Goal: Task Accomplishment & Management: Use online tool/utility

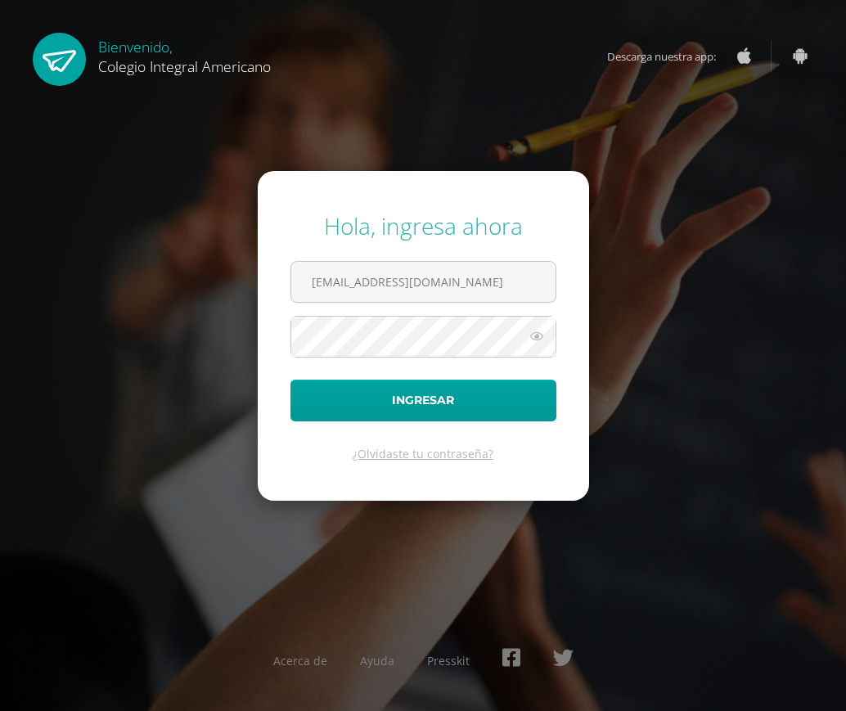
scroll to position [0, 7]
type input "[EMAIL_ADDRESS][DOMAIN_NAME]"
click at [290, 380] on button "Ingresar" at bounding box center [423, 401] width 266 height 42
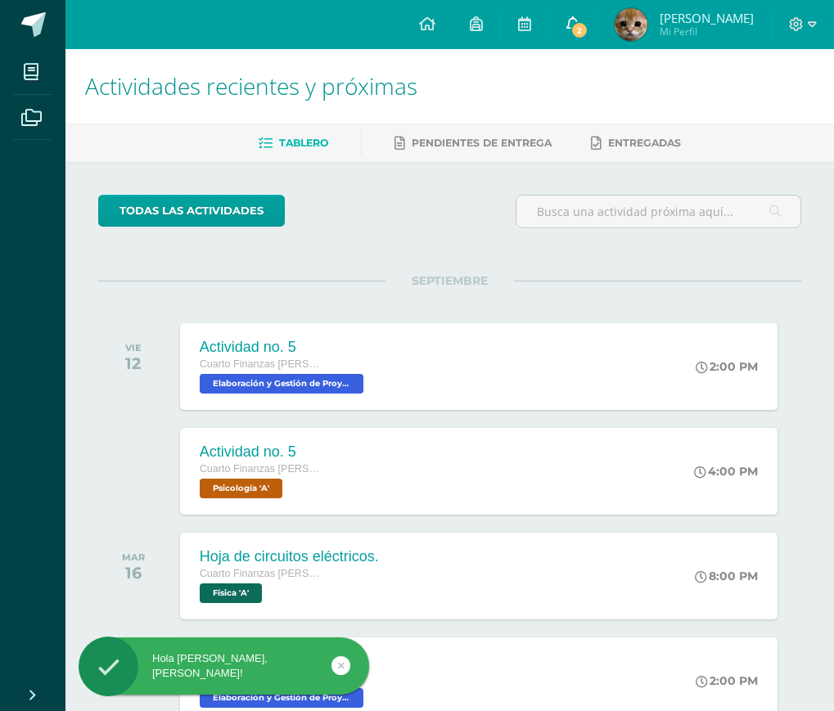
click at [578, 18] on icon at bounding box center [572, 23] width 13 height 15
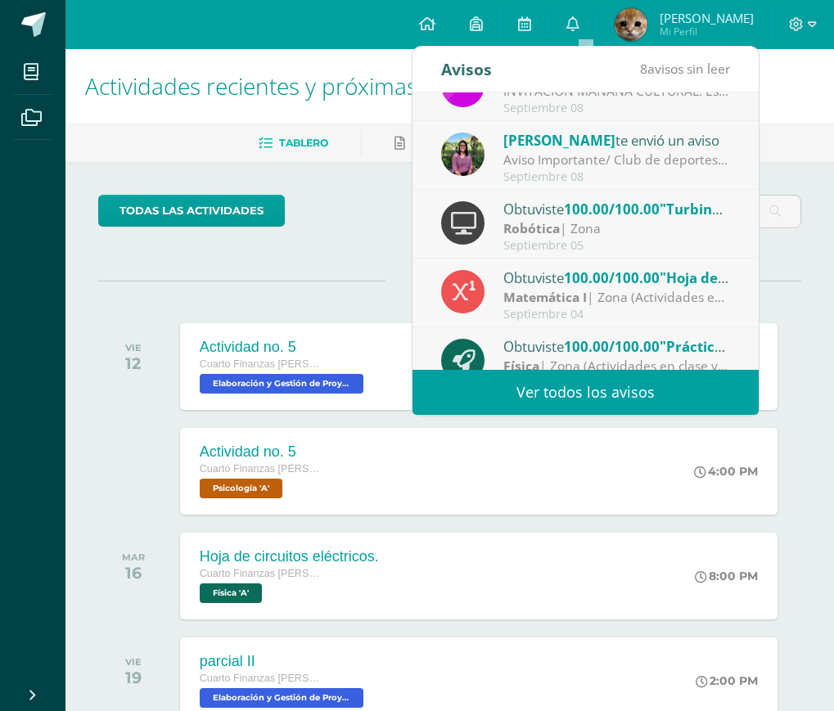
scroll to position [272, 0]
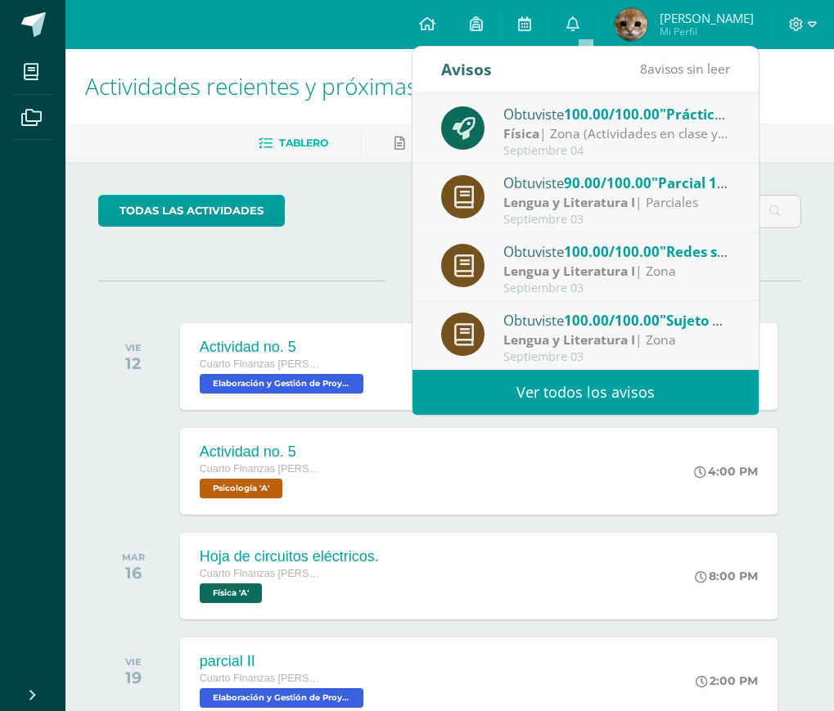
click at [670, 344] on div "Lengua y Literatura I | Zona" at bounding box center [616, 339] width 227 height 19
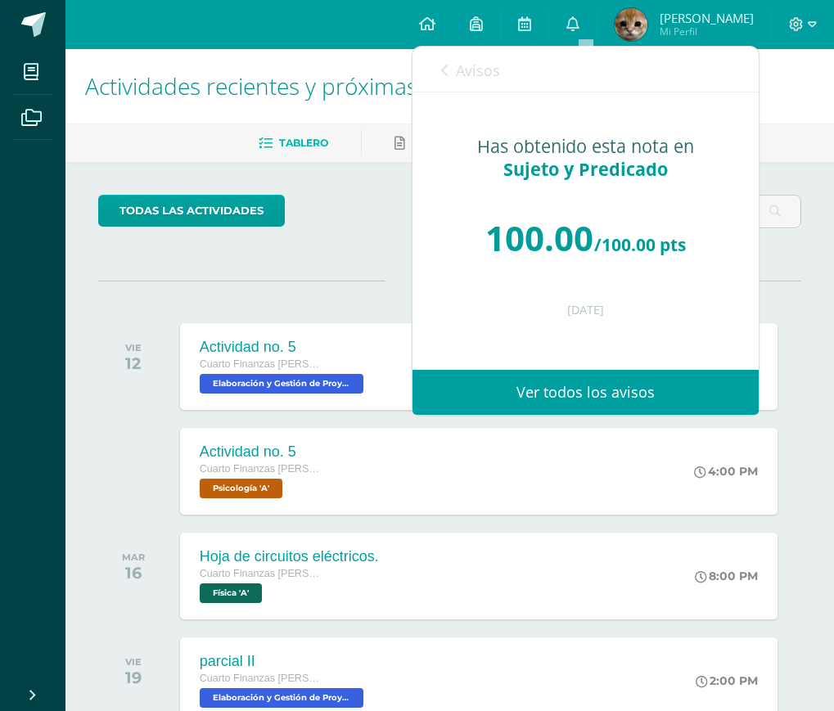
click at [439, 62] on div "Avisos 7 avisos sin leer Avisos" at bounding box center [585, 70] width 346 height 46
click at [447, 57] on link "Avisos" at bounding box center [470, 70] width 59 height 47
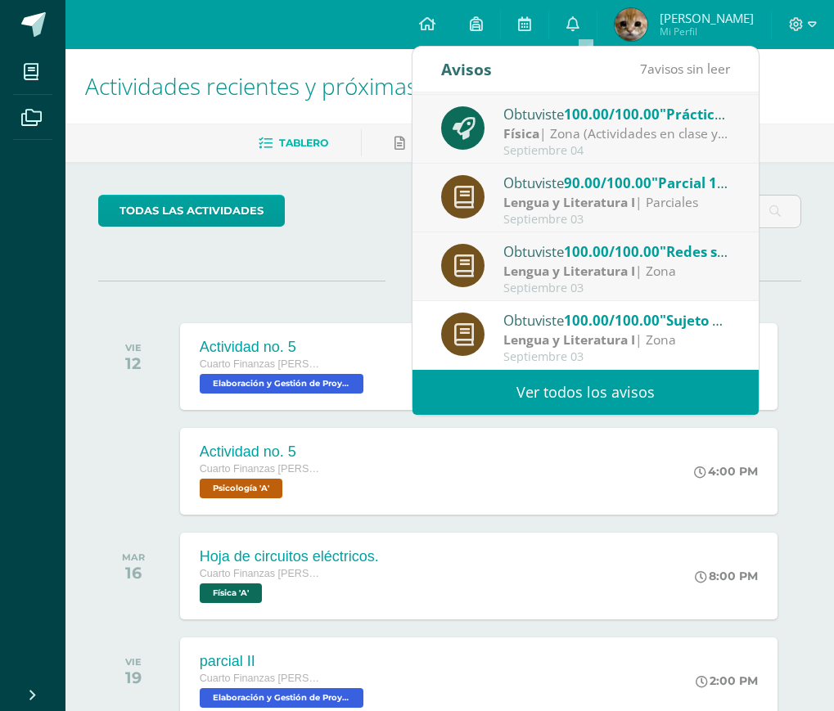
click at [590, 273] on strong "Lengua y Literatura I" at bounding box center [569, 271] width 132 height 18
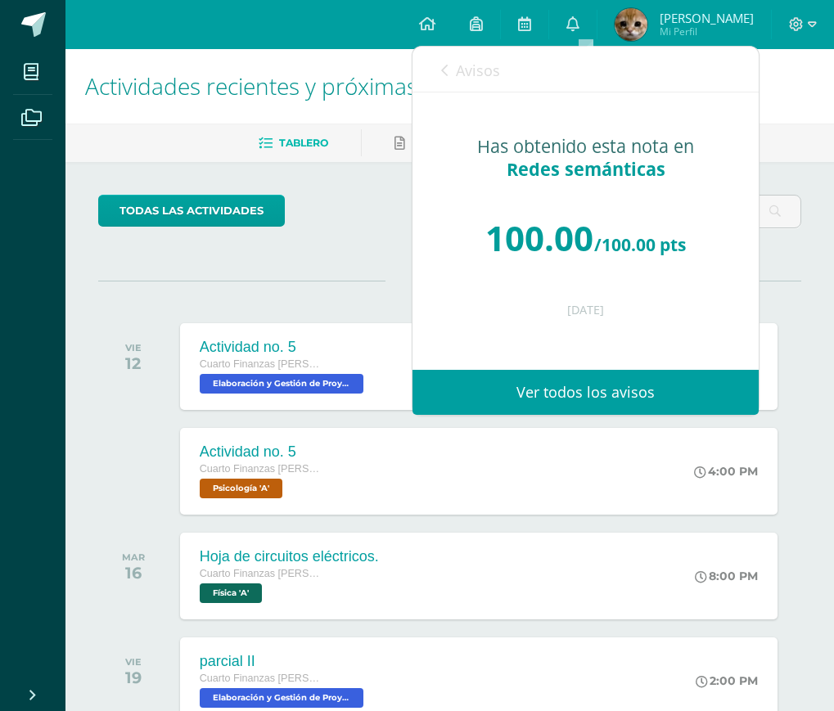
click at [447, 72] on icon at bounding box center [444, 70] width 7 height 13
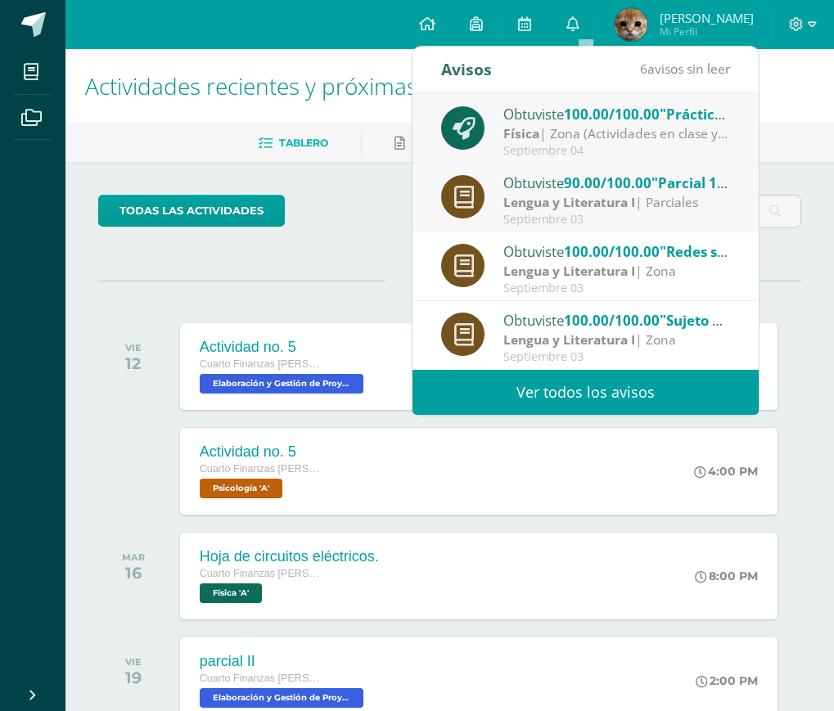
click at [572, 226] on div "Septiembre 03" at bounding box center [616, 220] width 227 height 14
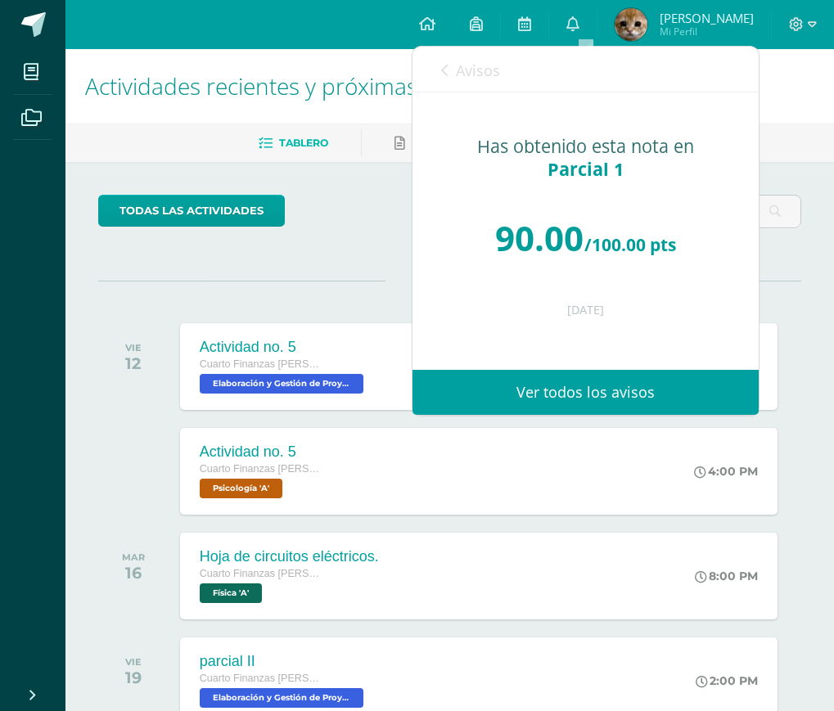
click at [454, 79] on link "Avisos" at bounding box center [470, 70] width 59 height 47
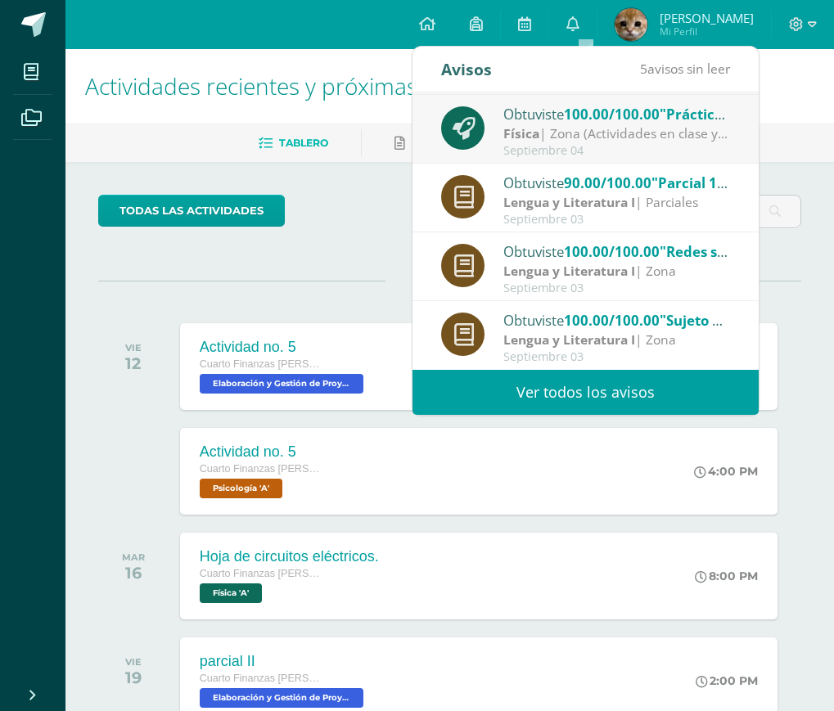
click at [537, 149] on div "Septiembre 04" at bounding box center [616, 151] width 227 height 14
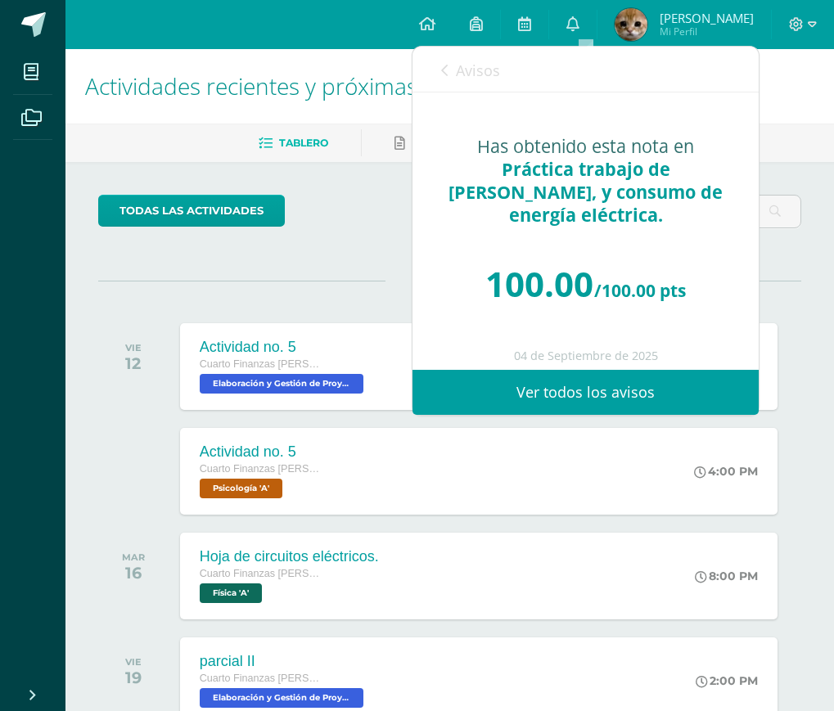
click at [483, 81] on link "Avisos" at bounding box center [470, 70] width 59 height 47
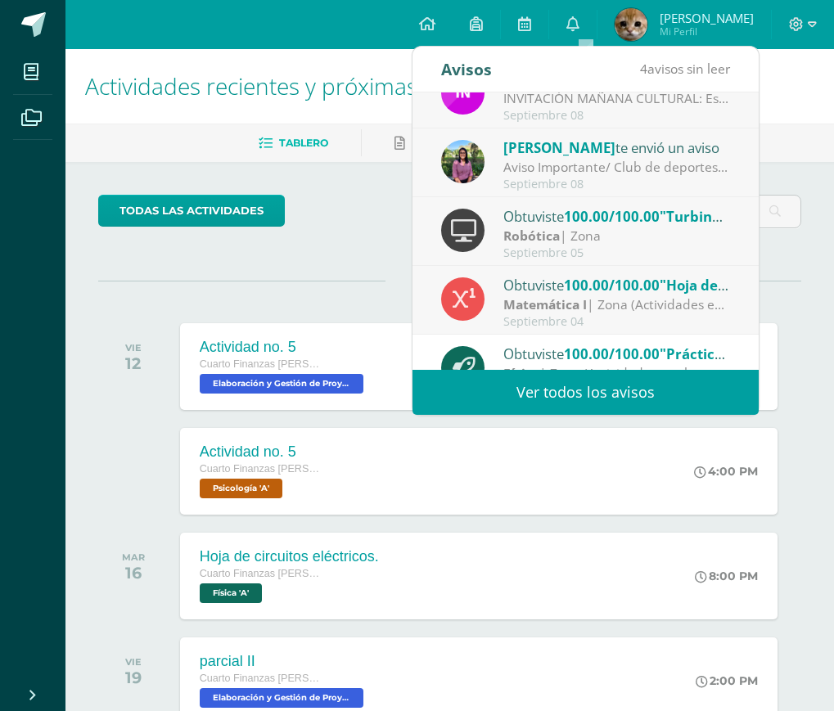
scroll to position [55, 0]
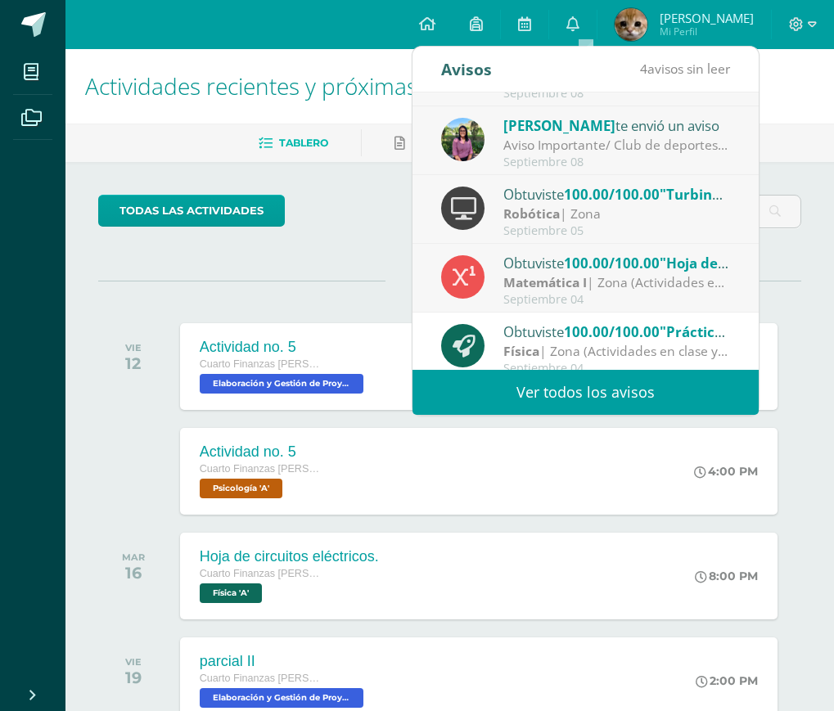
click at [701, 260] on span ""Hoja de trabajo Hipérbola"" at bounding box center [753, 263] width 189 height 19
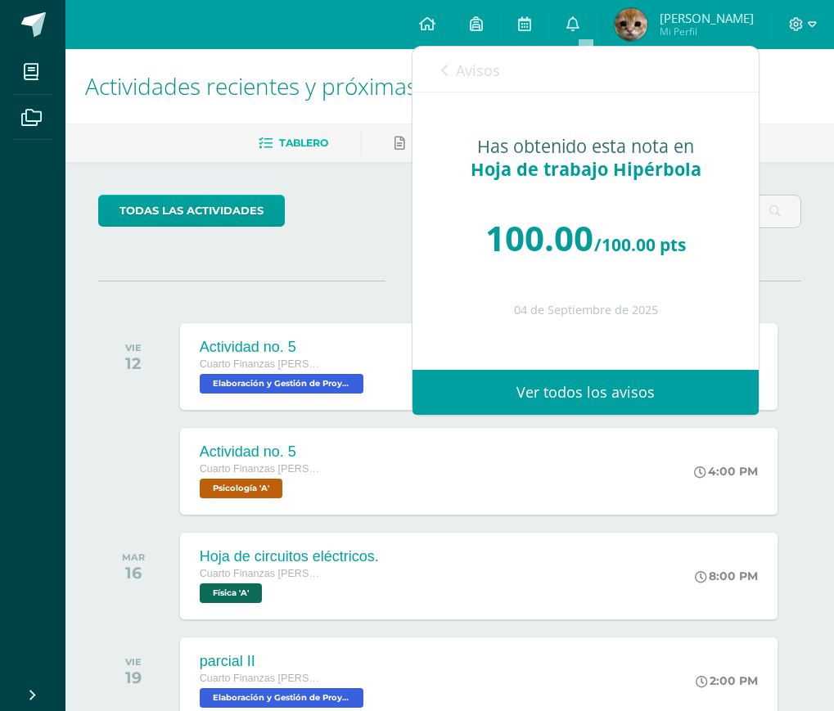
click at [458, 66] on span "Avisos" at bounding box center [478, 71] width 44 height 20
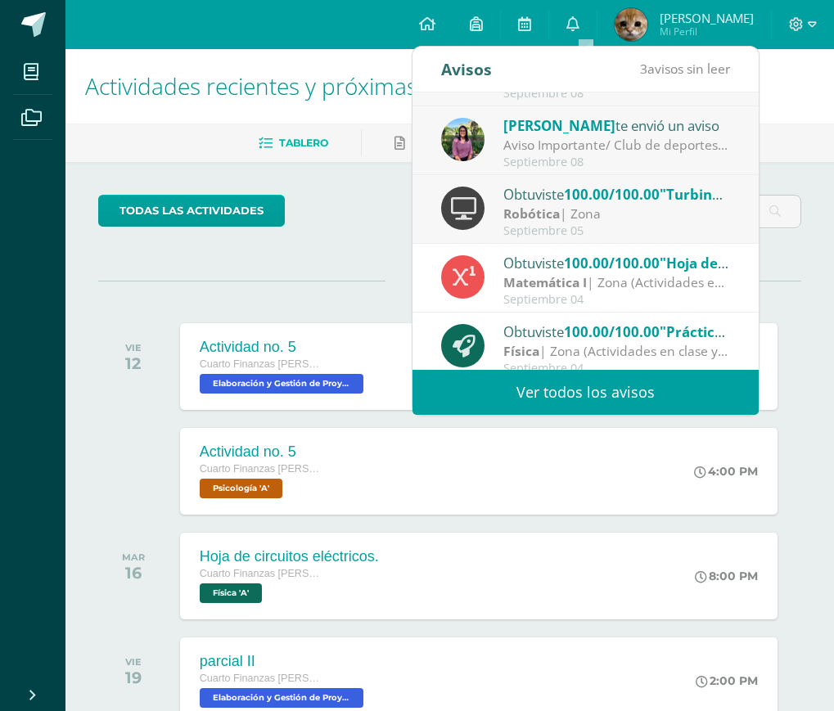
click at [621, 227] on div "Septiembre 05" at bounding box center [616, 231] width 227 height 14
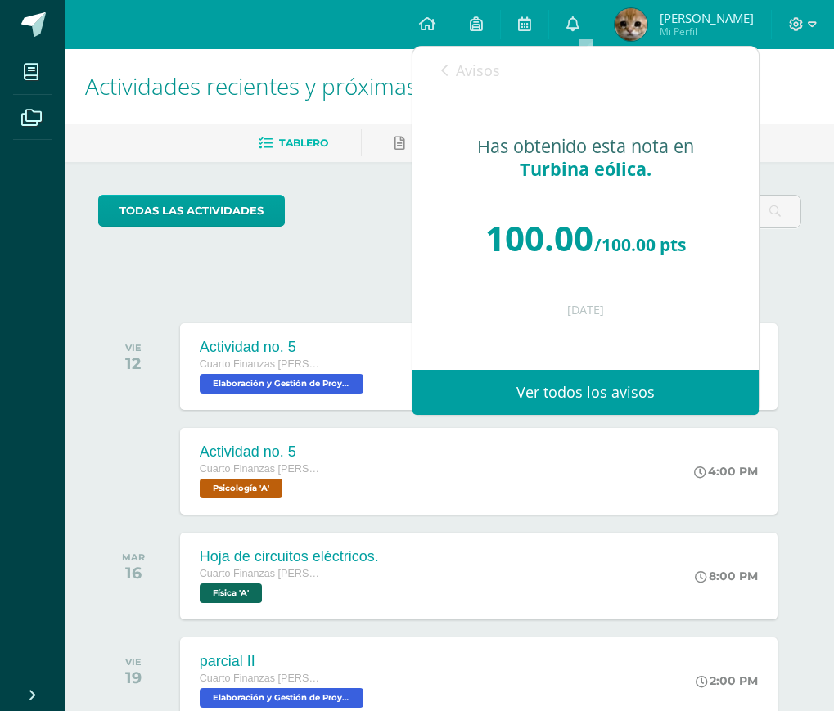
click at [485, 63] on span "Avisos" at bounding box center [478, 71] width 44 height 20
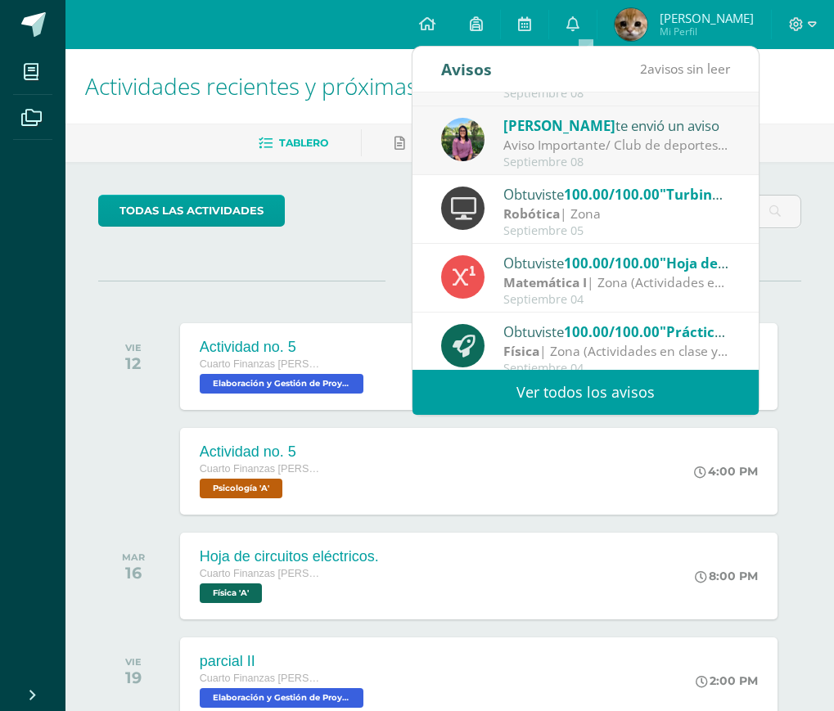
scroll to position [0, 0]
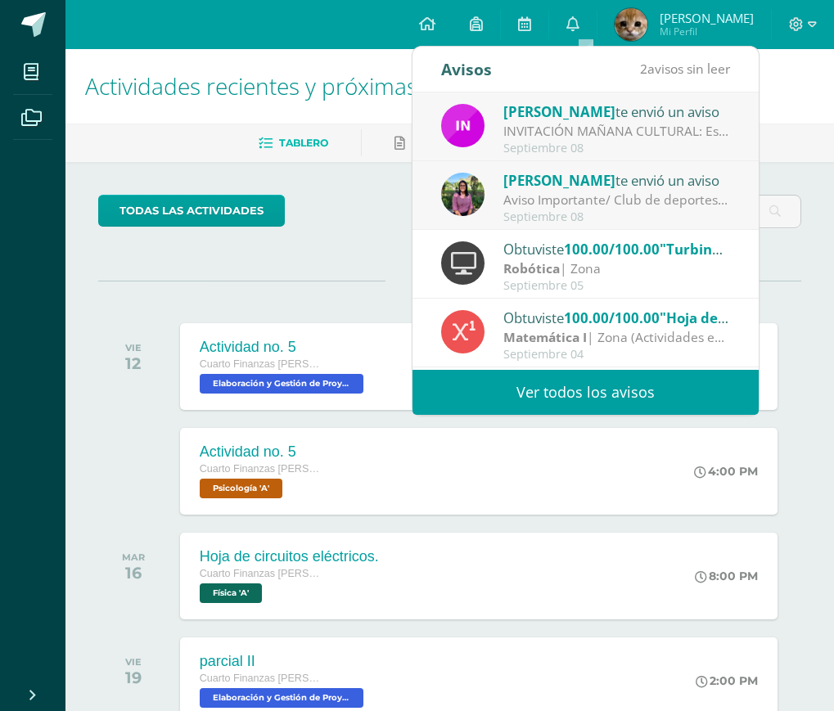
click at [711, 182] on div "Rocio Cabezas te envió un aviso" at bounding box center [616, 179] width 227 height 21
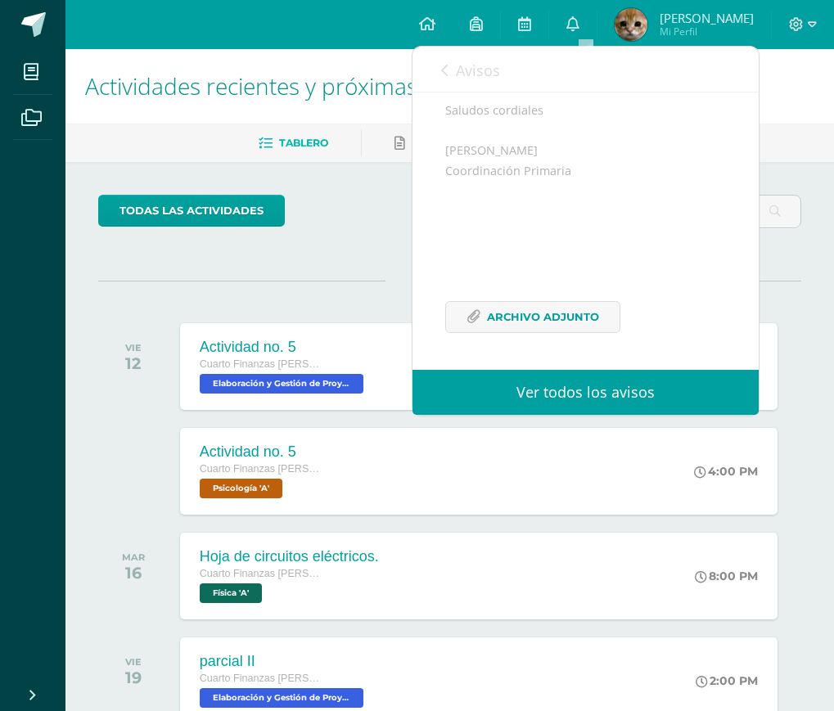
scroll to position [313, 0]
click at [559, 313] on span "Archivo Adjunto" at bounding box center [543, 317] width 112 height 30
click at [423, 60] on div "Avisos 1 avisos sin leer Avisos" at bounding box center [585, 70] width 346 height 46
click at [451, 70] on link "Avisos" at bounding box center [470, 70] width 59 height 47
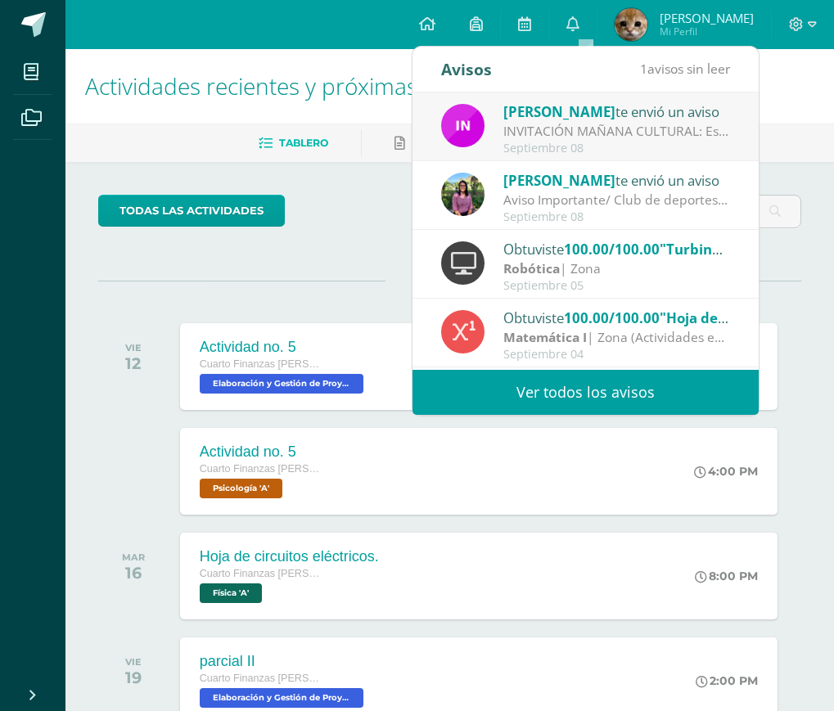
click at [607, 155] on div "Septiembre 08" at bounding box center [616, 149] width 227 height 14
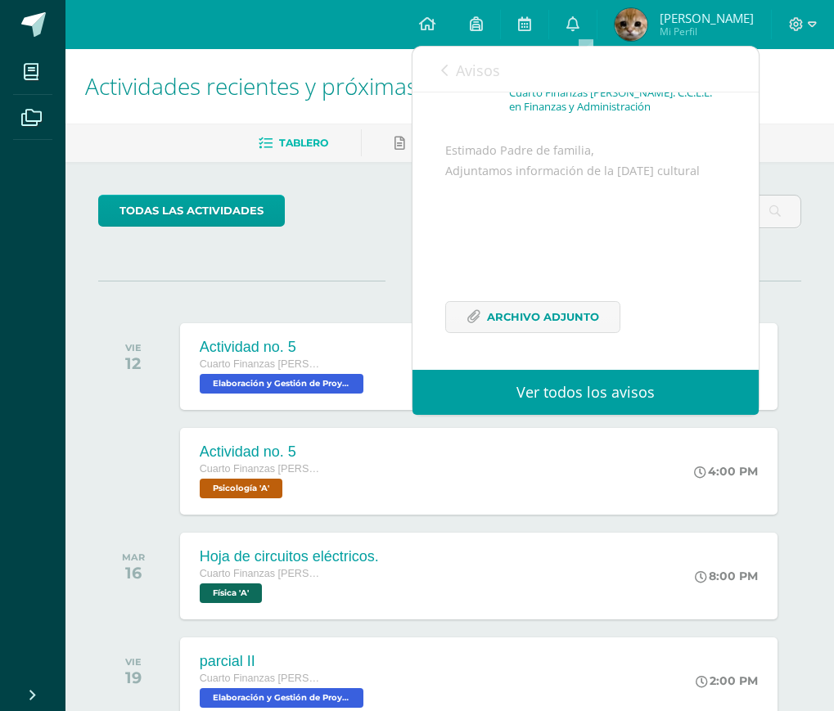
scroll to position [153, 0]
click at [538, 313] on span "Archivo Adjunto" at bounding box center [543, 317] width 112 height 30
click at [458, 66] on span "Avisos" at bounding box center [478, 71] width 44 height 20
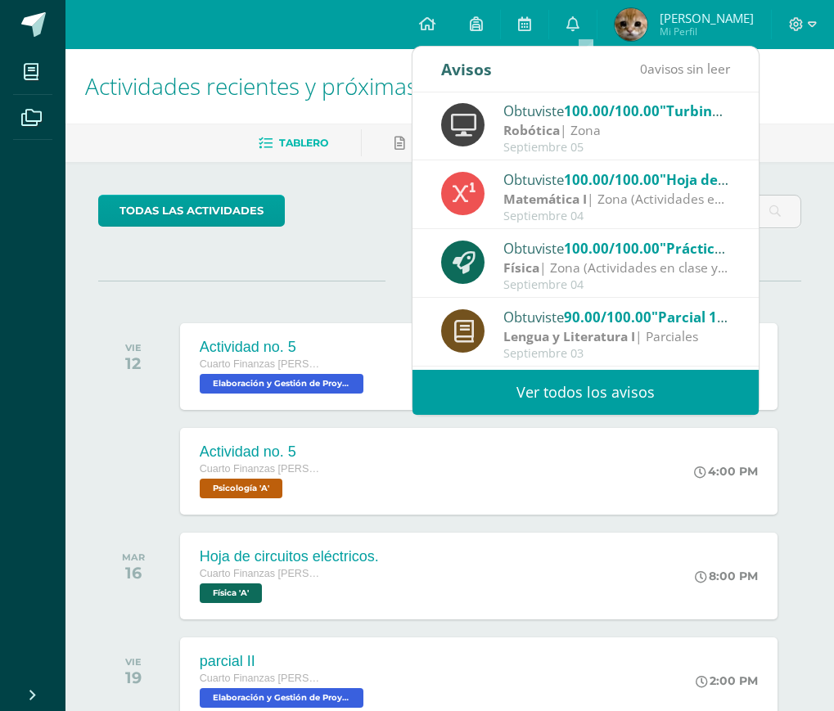
scroll to position [272, 0]
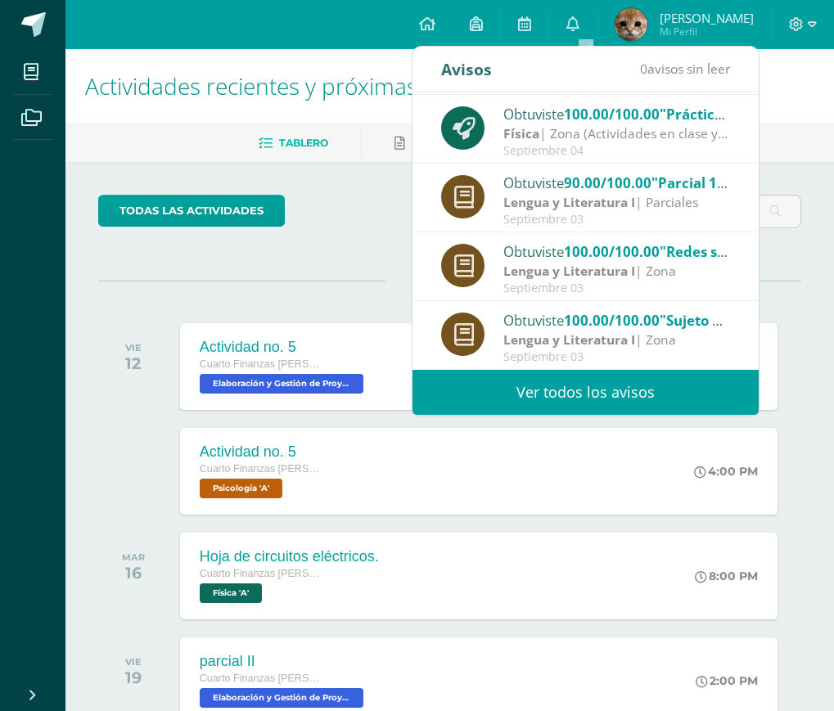
click at [814, 262] on div "todas las Actividades No tienes actividades Échale un vistazo a los demás perío…" at bounding box center [449, 599] width 768 height 874
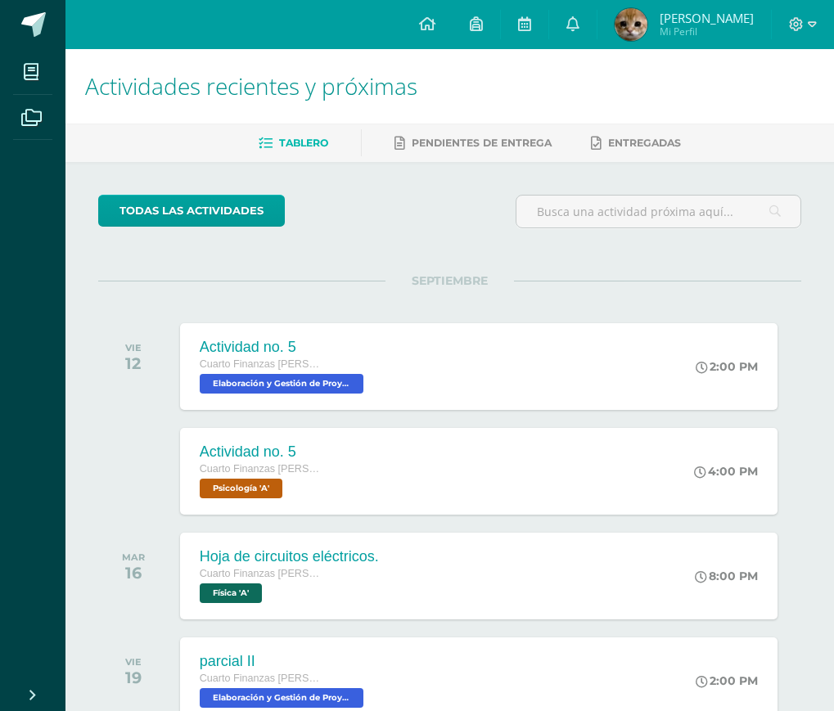
click at [663, 22] on span "Kimberly Sofía Mi Perfil" at bounding box center [684, 24] width 146 height 33
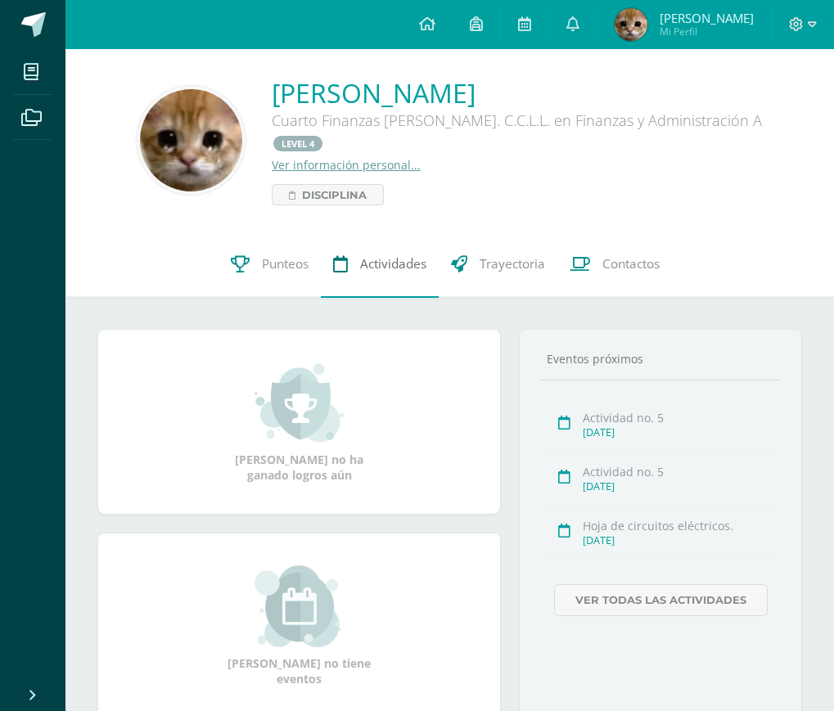
click at [371, 254] on link "Actividades" at bounding box center [380, 263] width 118 height 65
click at [254, 244] on link "Punteos" at bounding box center [269, 263] width 102 height 65
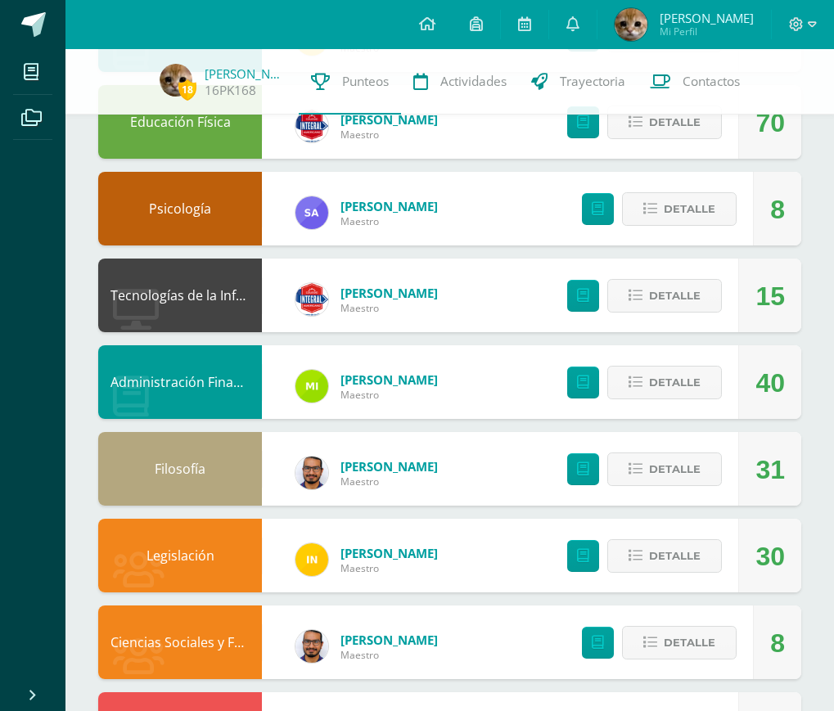
scroll to position [350, 0]
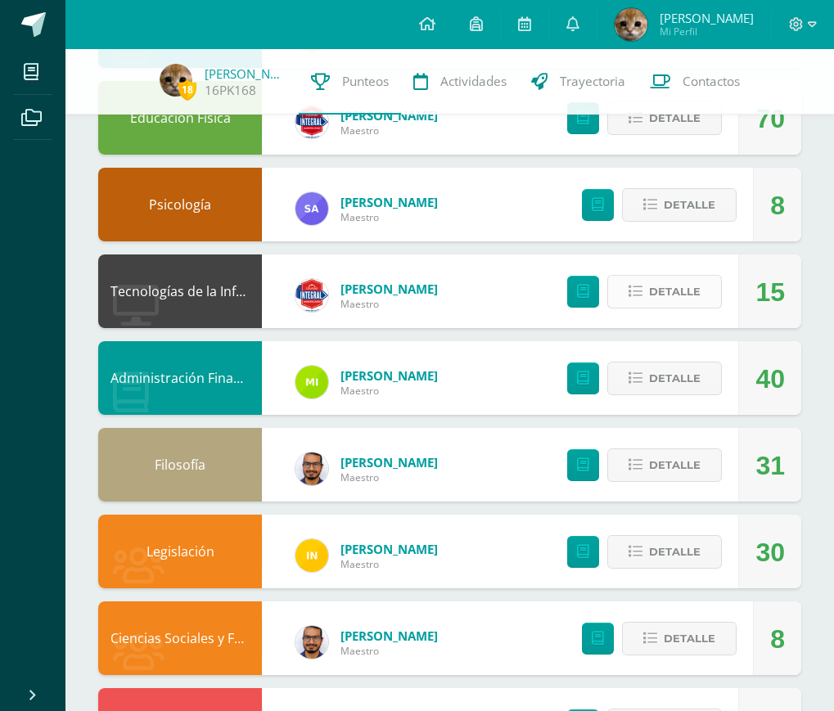
click at [674, 288] on span "Detalle" at bounding box center [675, 291] width 52 height 30
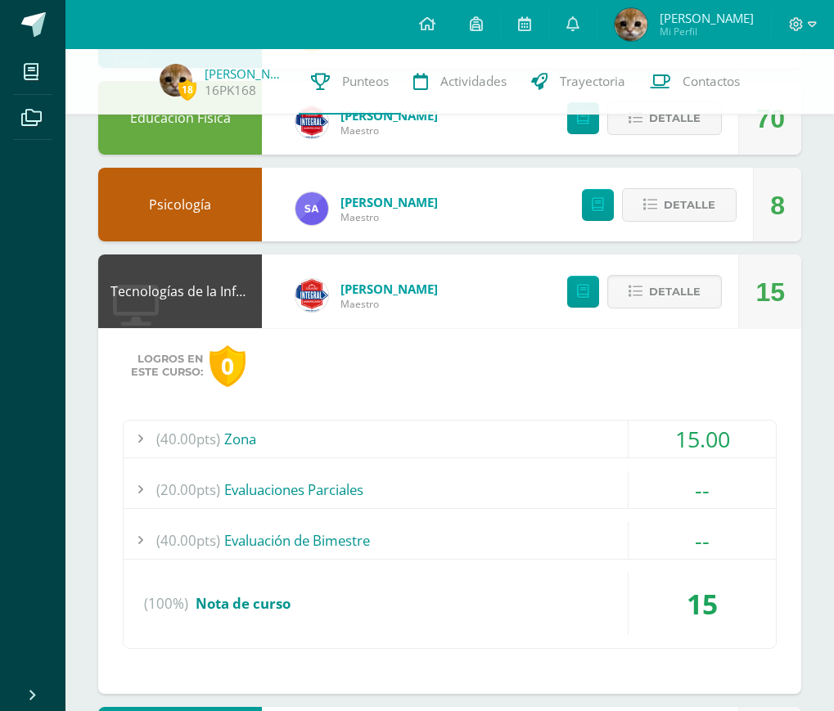
click at [663, 443] on div "15.00" at bounding box center [701, 438] width 147 height 37
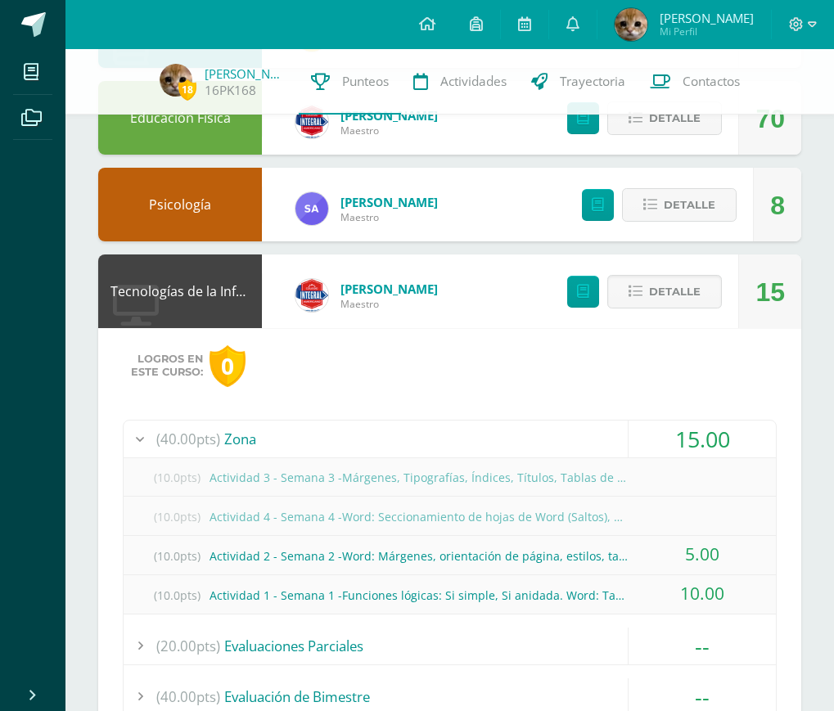
click at [226, 564] on div "(10.0pts) Actividad 2 - Semana 2 -Word: Márgenes, orientación de página, estilo…" at bounding box center [450, 555] width 652 height 37
click at [231, 553] on div "(10.0pts) Actividad 2 - Semana 2 -Word: Márgenes, orientación de página, estilo…" at bounding box center [450, 555] width 652 height 37
click at [236, 552] on div "(10.0pts) Actividad 2 - Semana 2 -Word: Márgenes, orientación de página, estilo…" at bounding box center [450, 555] width 652 height 37
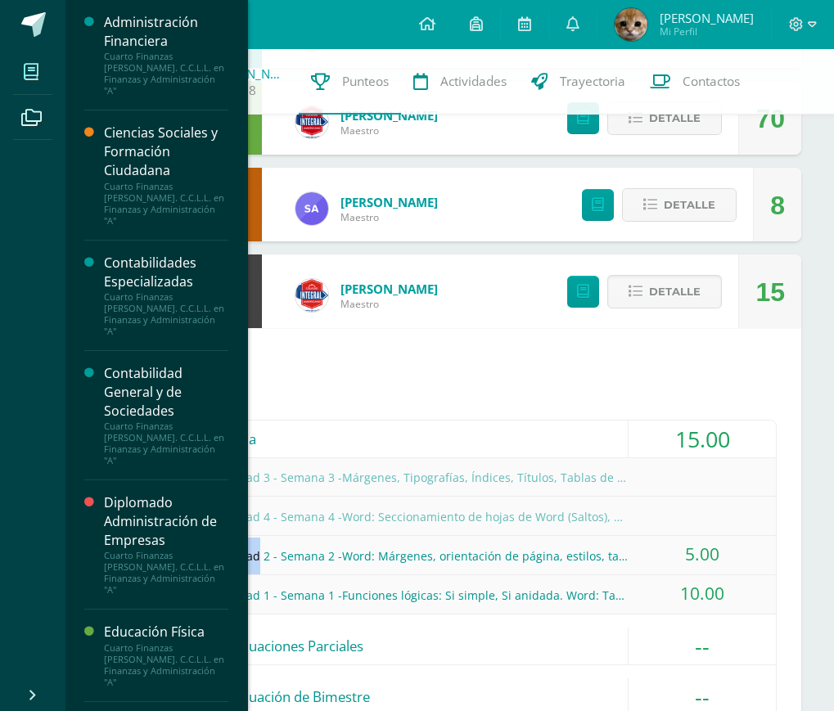
click at [43, 77] on span at bounding box center [31, 71] width 37 height 37
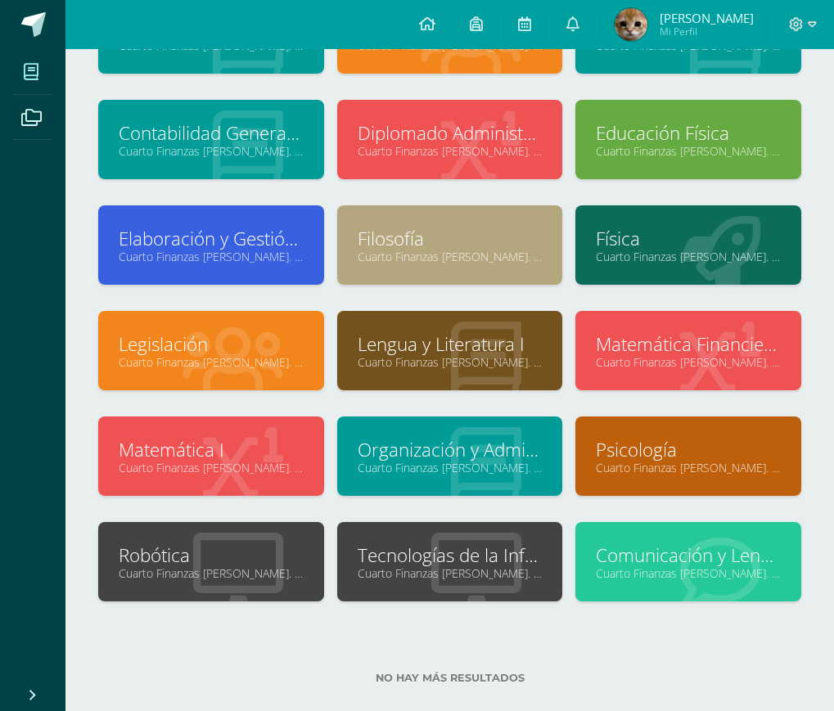
scroll to position [169, 0]
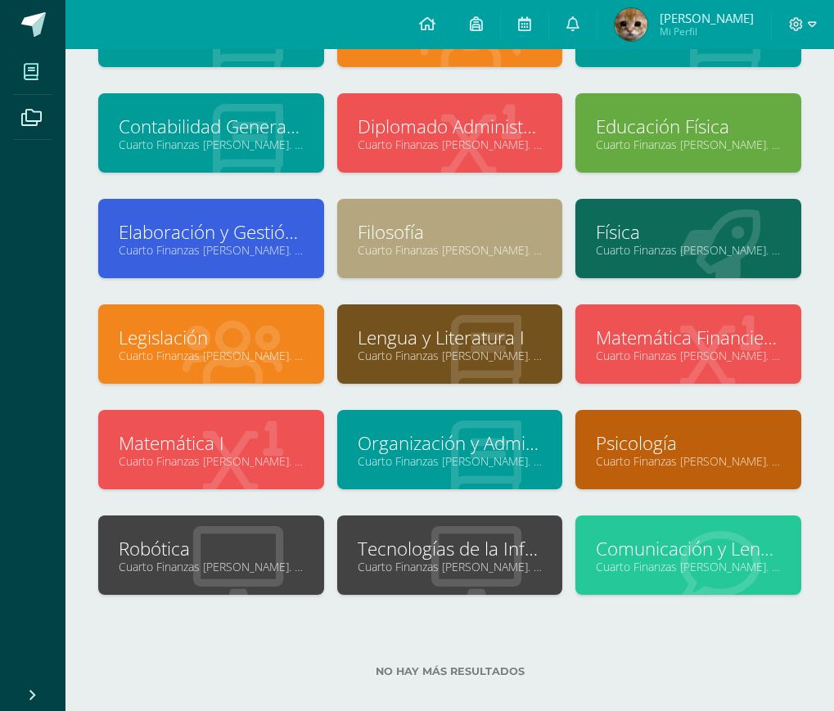
click at [380, 582] on div "Tecnologías de la Información y la Comunicación Cuarto Finanzas [PERSON_NAME]. …" at bounding box center [450, 554] width 226 height 79
click at [407, 548] on link "Tecnologías de la Información y la Comunicación" at bounding box center [449, 548] width 185 height 25
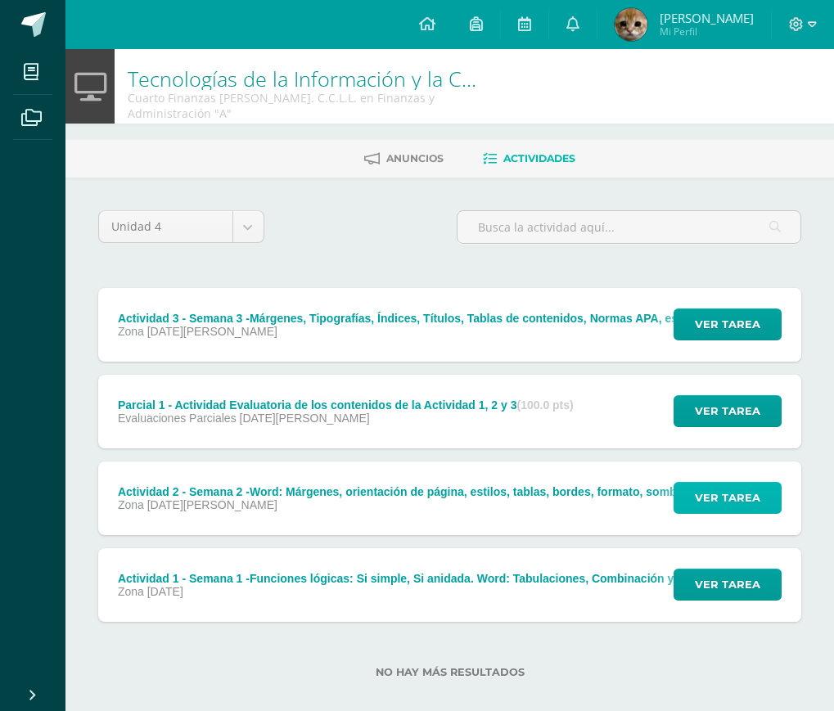
click at [739, 483] on span "Ver tarea" at bounding box center [726, 498] width 65 height 30
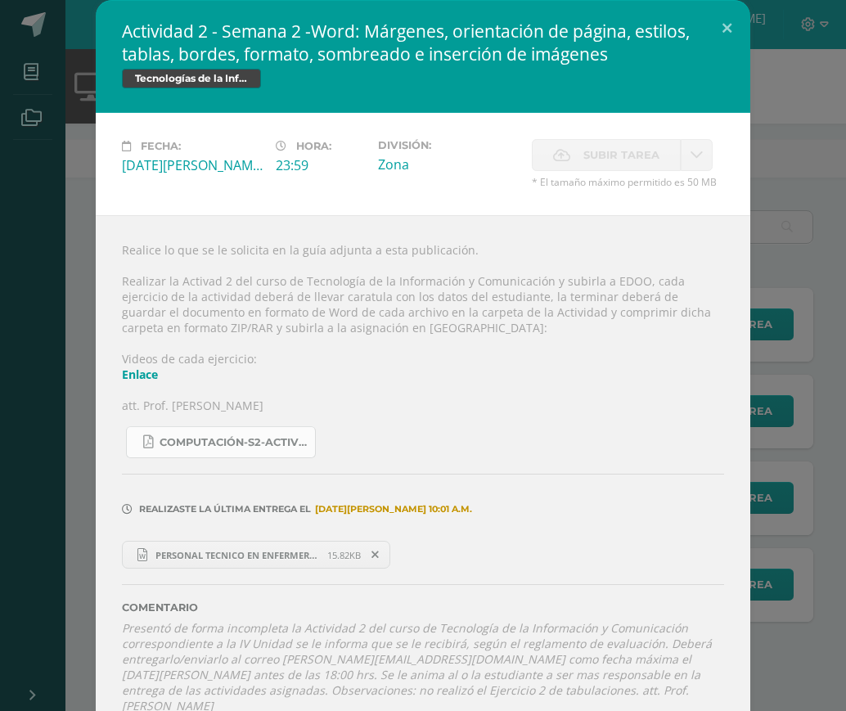
click at [202, 438] on span "COMPUTACIÓN-S2-Actividad 2 -4TO DISEÑO Y FINANZAS-Combinación - Correspondencia…" at bounding box center [233, 442] width 147 height 13
click at [315, 555] on span "PERSONAL TECNICO EN ENFERMERIA KIMBERLY PEREN 4TO FINANZAS.docx" at bounding box center [237, 555] width 180 height 12
click at [726, 32] on button at bounding box center [726, 28] width 47 height 56
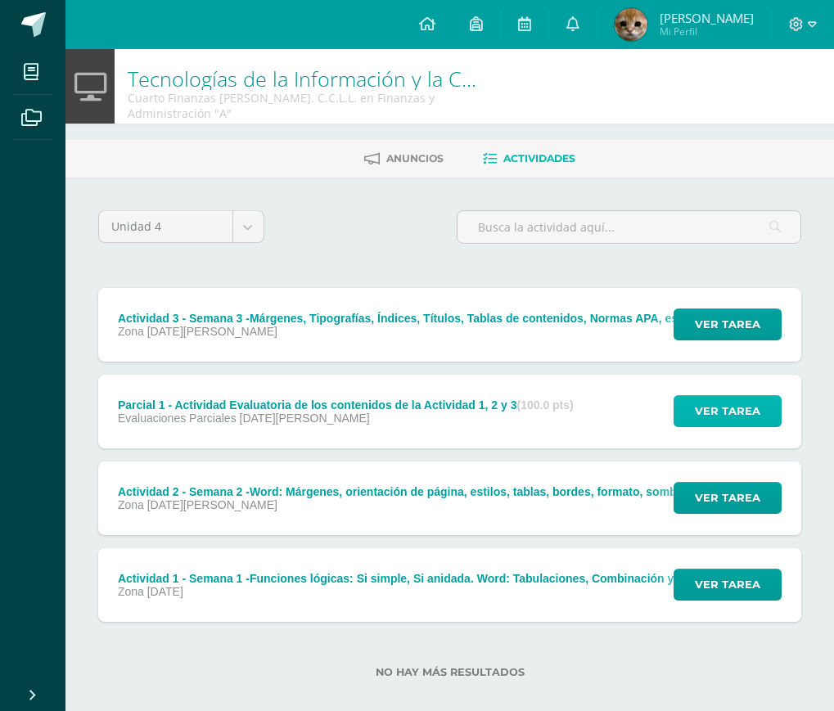
click at [730, 397] on span "Ver tarea" at bounding box center [726, 411] width 65 height 30
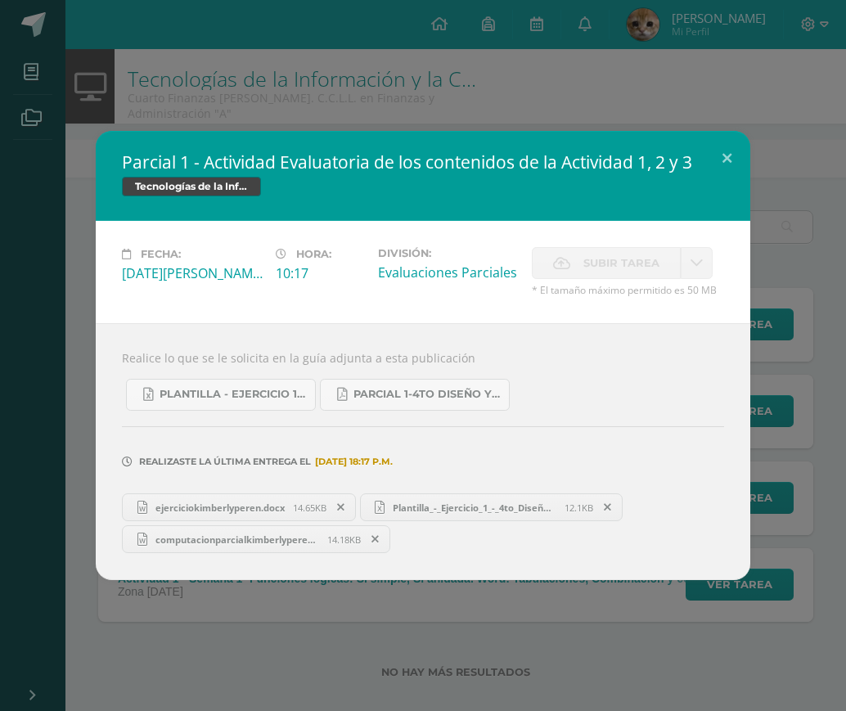
click at [304, 502] on span "14.65KB" at bounding box center [310, 507] width 34 height 12
click at [730, 155] on button at bounding box center [726, 159] width 47 height 56
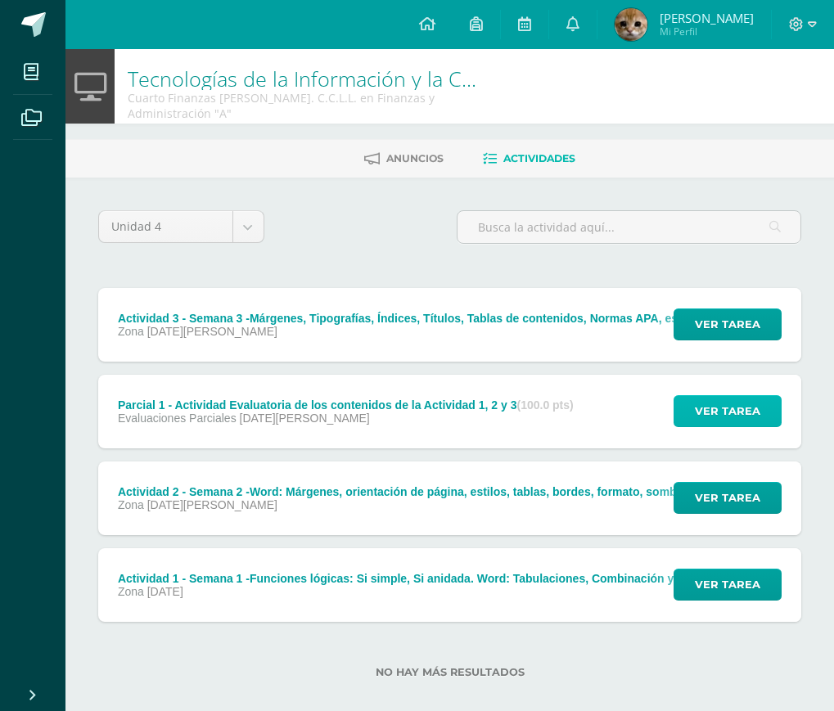
click at [762, 407] on button "Ver tarea" at bounding box center [727, 411] width 108 height 32
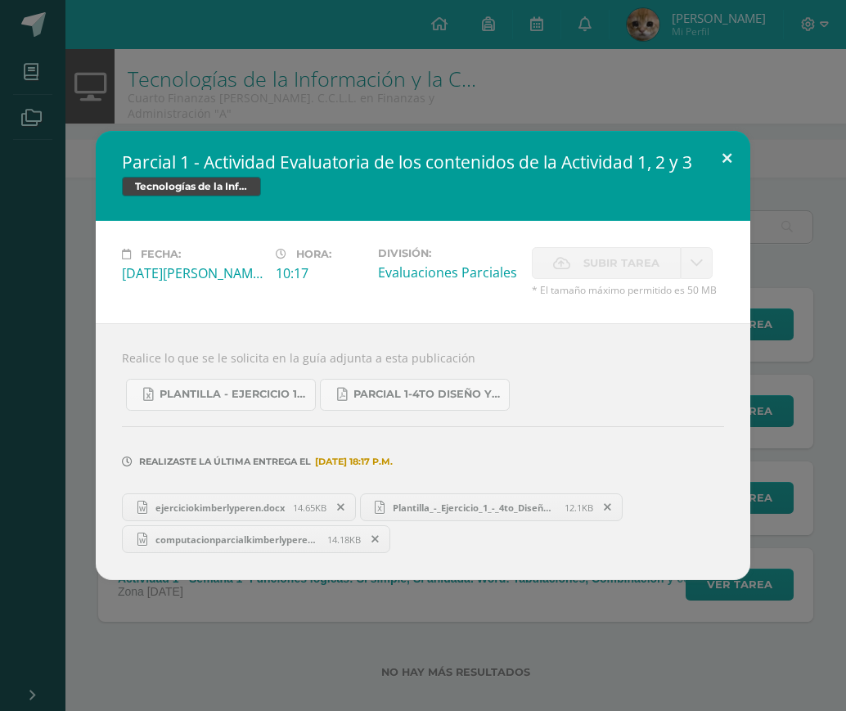
click at [713, 143] on button at bounding box center [726, 159] width 47 height 56
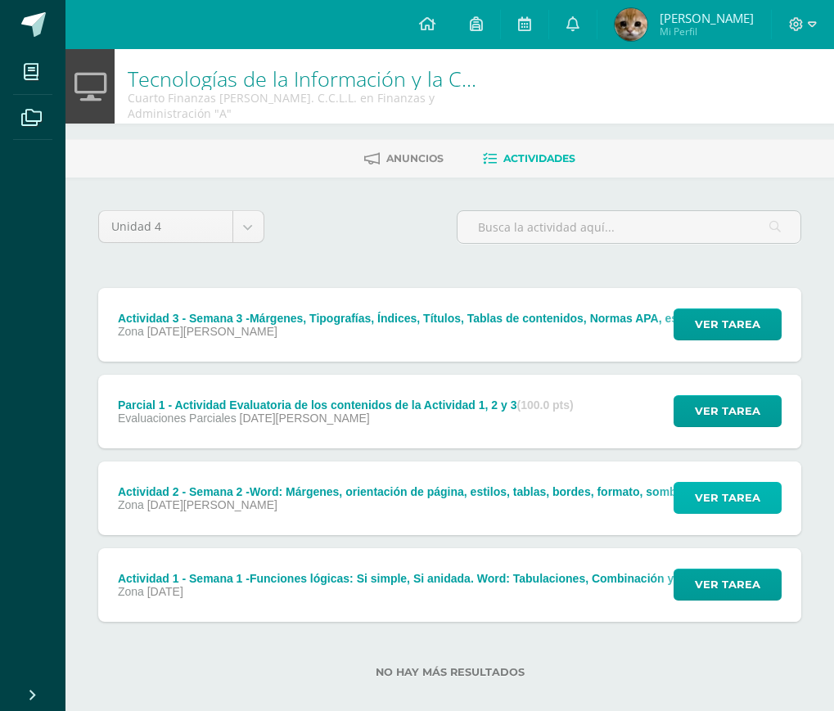
click at [701, 483] on span "Ver tarea" at bounding box center [726, 498] width 65 height 30
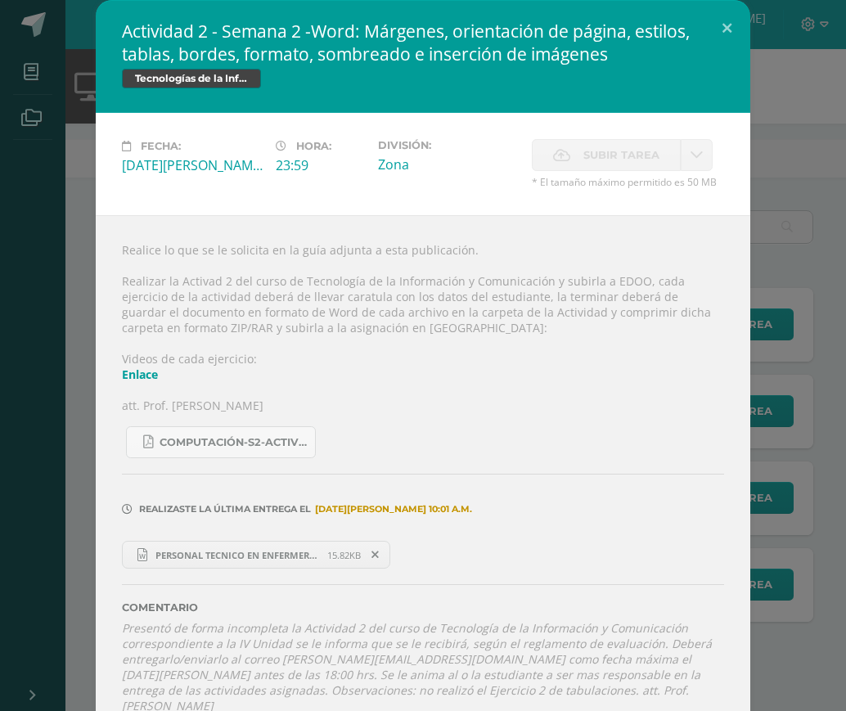
drag, startPoint x: 642, startPoint y: 156, endPoint x: 638, endPoint y: 191, distance: 35.4
click at [638, 191] on div "Fecha: Lunes 04 de Agosto Hora: 23:59 División: Zona" at bounding box center [423, 164] width 654 height 102
click at [726, 14] on button at bounding box center [726, 28] width 47 height 56
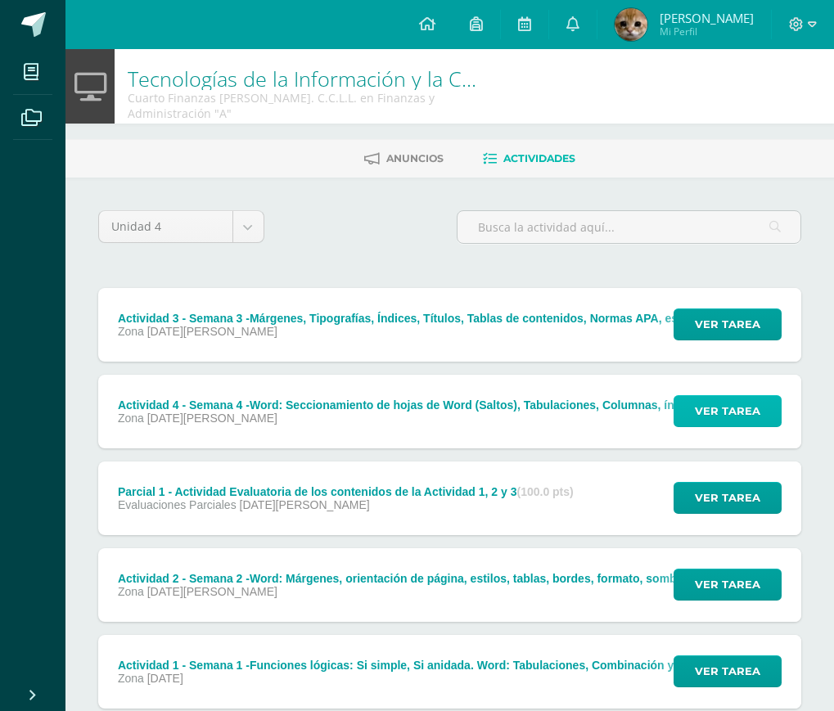
click at [739, 403] on span "Ver tarea" at bounding box center [726, 411] width 65 height 30
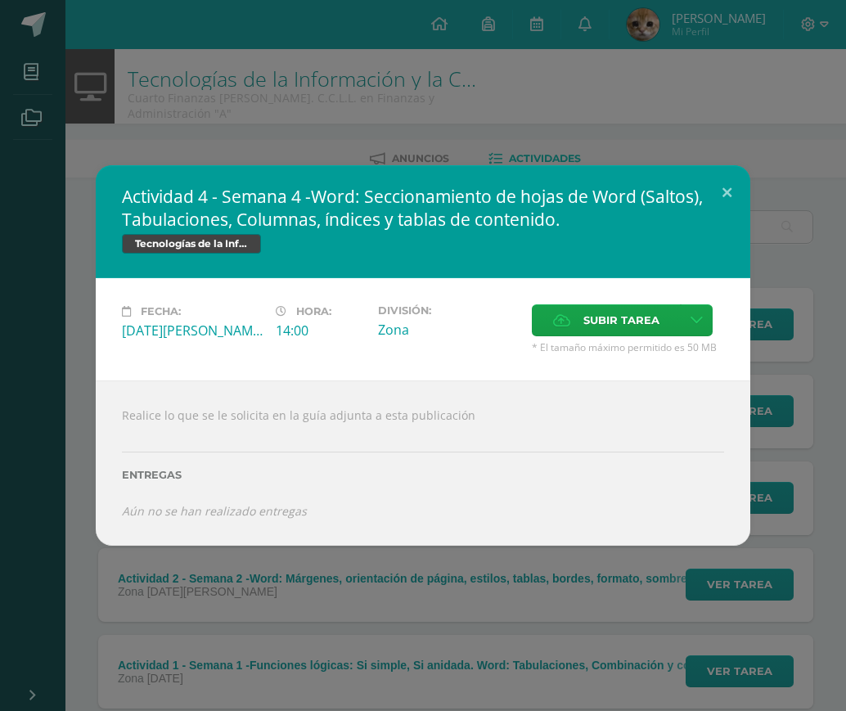
click at [618, 298] on div "Fecha: [DATE][PERSON_NAME] Hora: 14:00 División: Zona" at bounding box center [423, 329] width 654 height 102
click at [630, 320] on span "Subir tarea" at bounding box center [621, 320] width 76 height 30
click at [0, 0] on input "Subir tarea" at bounding box center [0, 0] width 0 height 0
